Goal: Navigation & Orientation: Understand site structure

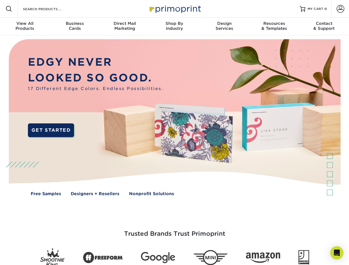
click at [174, 133] on img at bounding box center [174, 121] width 345 height 173
click at [9, 9] on span at bounding box center [9, 9] width 7 height 7
click at [340, 9] on span at bounding box center [341, 9] width 8 height 8
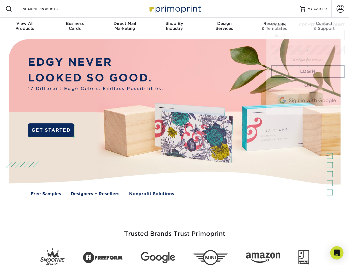
click at [25, 27] on div "View All Products" at bounding box center [25, 26] width 50 height 10
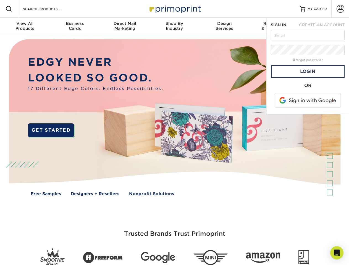
click at [75, 27] on div "Business Cards" at bounding box center [75, 26] width 50 height 10
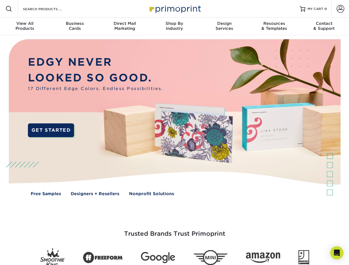
click at [125, 27] on div "Direct Mail Marketing" at bounding box center [125, 26] width 50 height 10
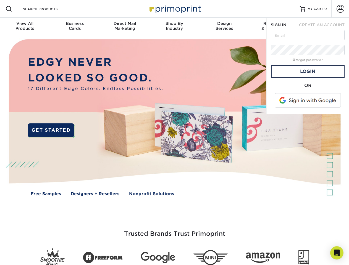
click at [174, 27] on div "Shop By Industry" at bounding box center [174, 26] width 50 height 10
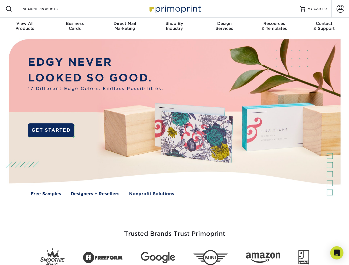
click at [224, 27] on div "Design Services" at bounding box center [225, 26] width 50 height 10
click at [274, 27] on div "Resources & Templates" at bounding box center [274, 26] width 50 height 10
click at [324, 27] on div "Contact & Support" at bounding box center [324, 26] width 50 height 10
